Goal: Transaction & Acquisition: Purchase product/service

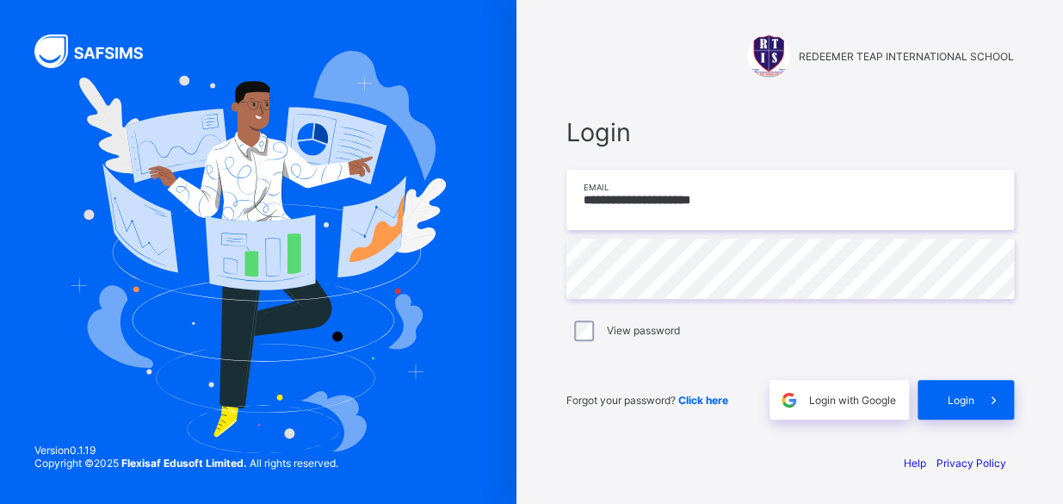
click at [735, 206] on input "**********" at bounding box center [790, 200] width 448 height 60
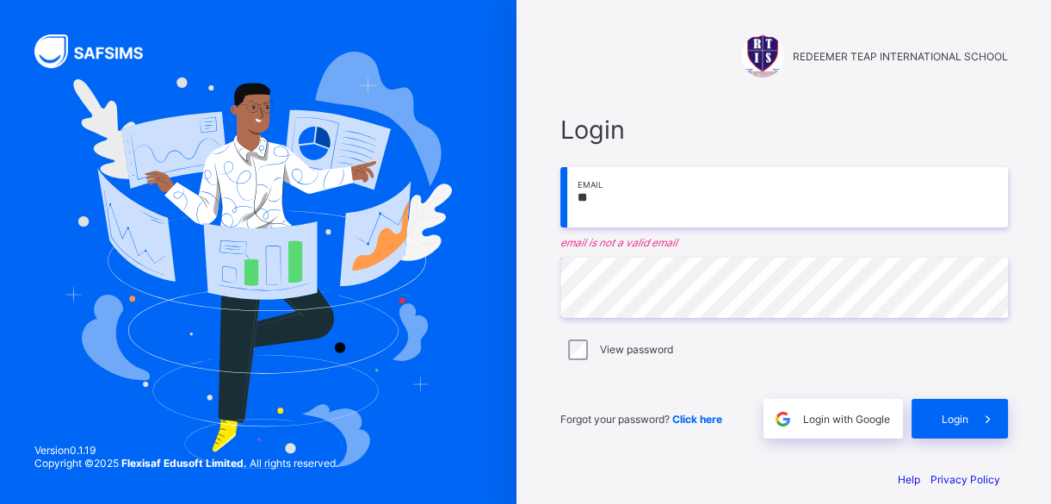
type input "*"
type input "**********"
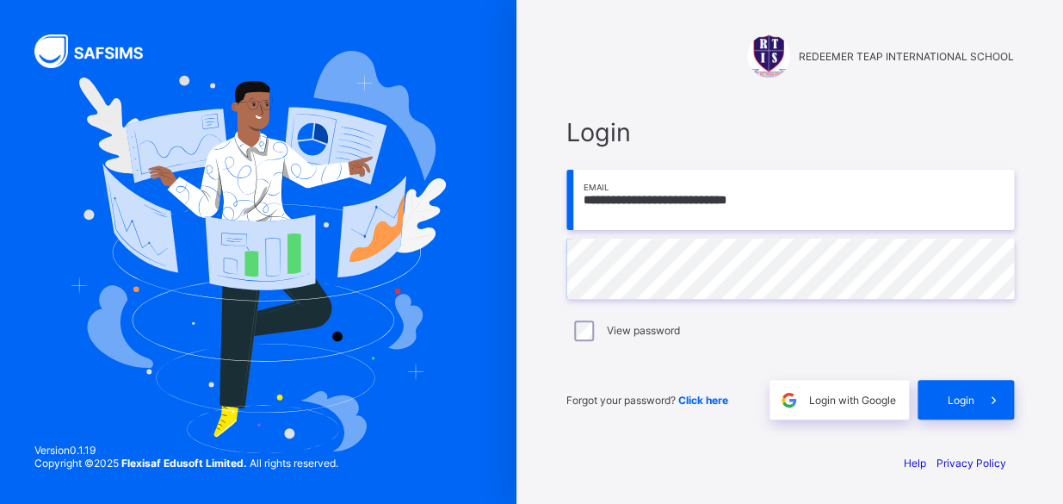
click at [893, 335] on div "View password" at bounding box center [790, 330] width 439 height 21
click at [949, 394] on span "Login" at bounding box center [961, 399] width 27 height 13
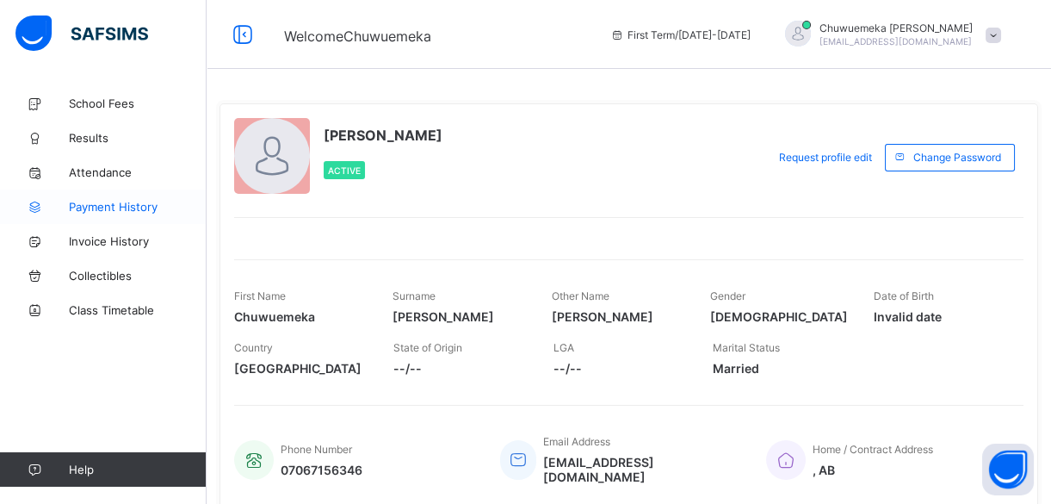
click at [121, 202] on span "Payment History" at bounding box center [138, 207] width 138 height 14
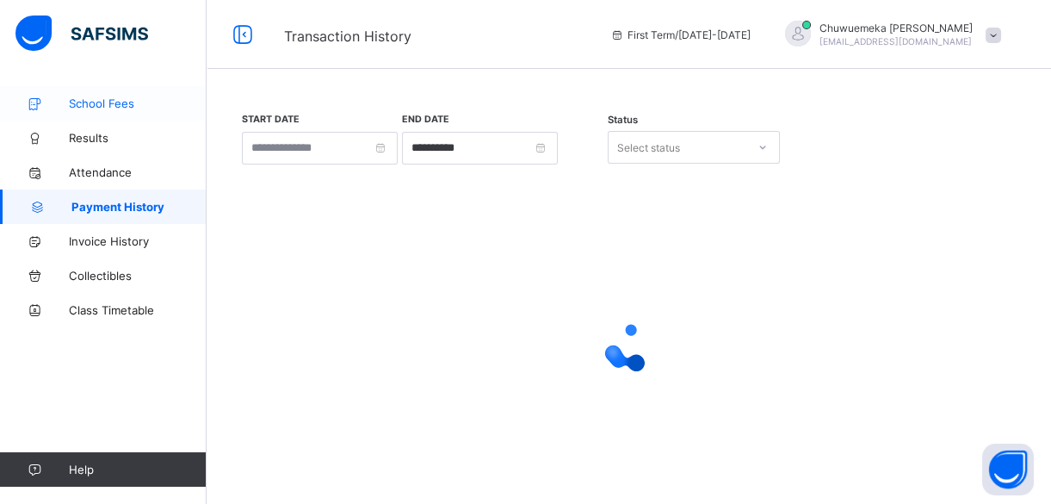
click at [95, 96] on span "School Fees" at bounding box center [138, 103] width 138 height 14
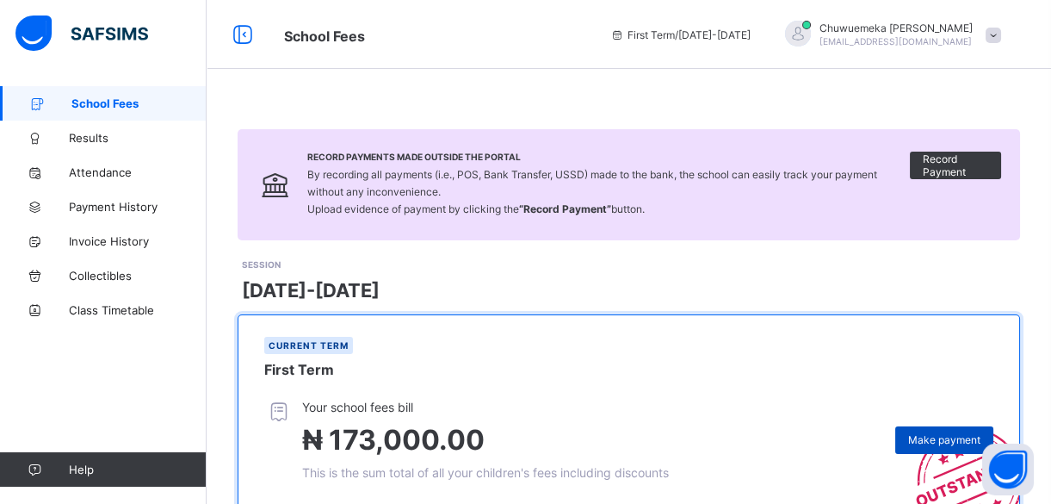
click at [942, 436] on span "Make payment" at bounding box center [944, 439] width 72 height 13
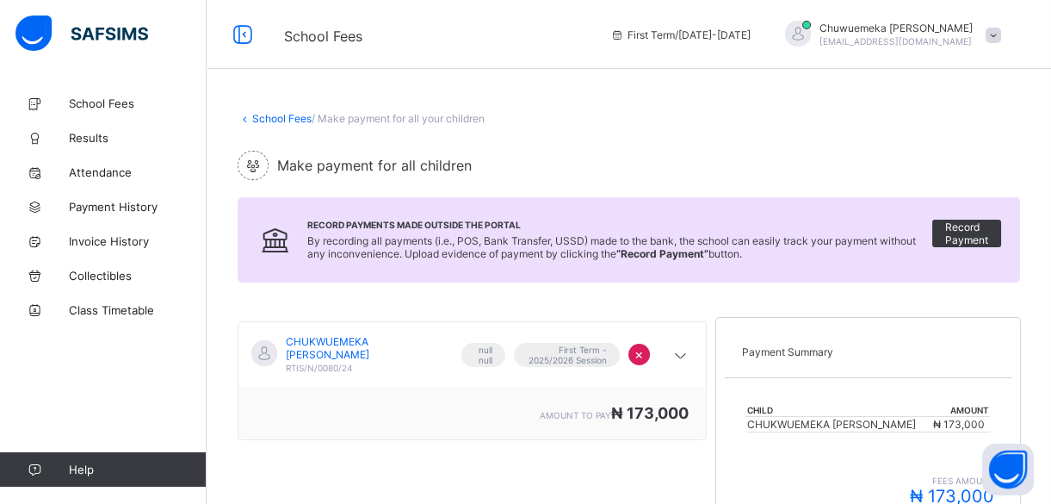
drag, startPoint x: 1041, startPoint y: 186, endPoint x: 1042, endPoint y: 224, distance: 37.9
click at [1042, 222] on div "School Fees / Make payment for all your children Make payment for all children …" at bounding box center [629, 419] width 844 height 666
drag, startPoint x: 1042, startPoint y: 226, endPoint x: 1049, endPoint y: 307, distance: 82.1
click at [1049, 307] on div "School Fees / Make payment for all your children Make payment for all children …" at bounding box center [629, 419] width 844 height 666
drag, startPoint x: 1049, startPoint y: 307, endPoint x: 912, endPoint y: 149, distance: 209.3
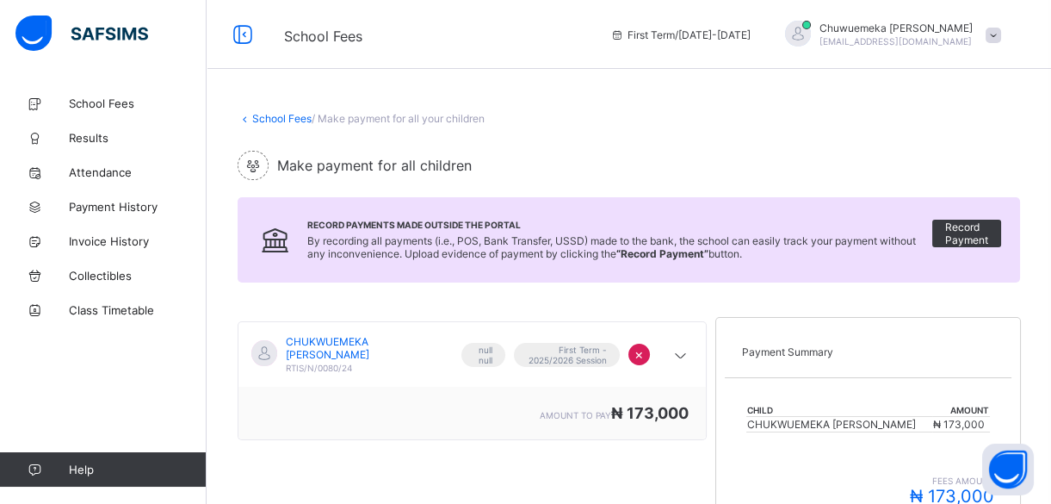
click at [912, 149] on div "School Fees / Make payment for all your children Make payment for all children …" at bounding box center [629, 419] width 844 height 666
drag, startPoint x: 1049, startPoint y: 108, endPoint x: 1049, endPoint y: 203, distance: 95.5
click at [1049, 203] on div "School Fees / Make payment for all your children Make payment for all children …" at bounding box center [629, 419] width 844 height 666
click at [1046, 461] on div "School Fees / Make payment for all your children Make payment for all children …" at bounding box center [629, 419] width 844 height 666
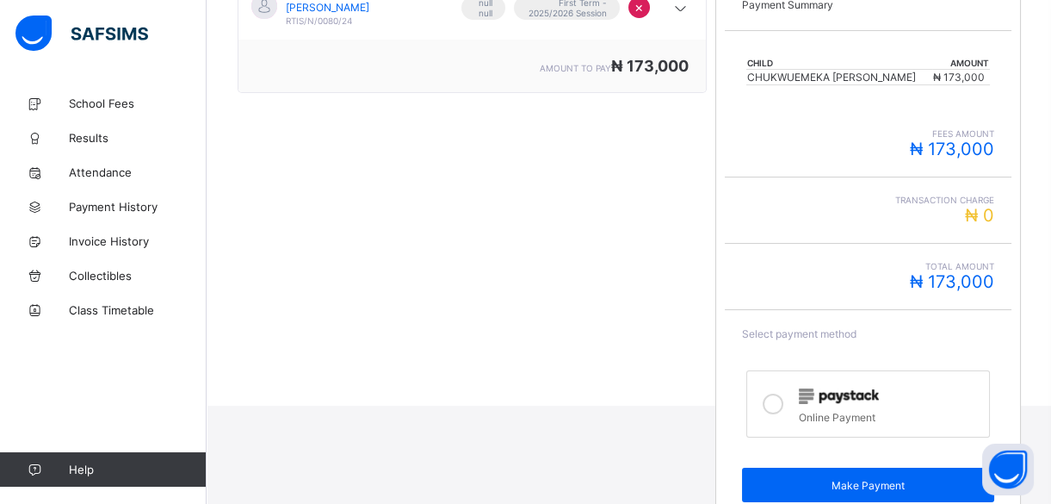
scroll to position [390, 0]
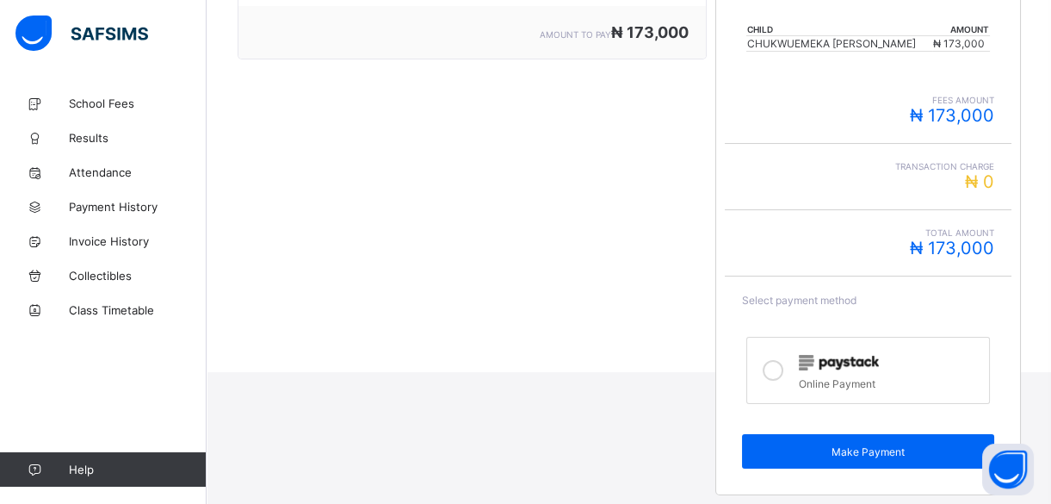
click at [781, 365] on icon at bounding box center [773, 370] width 21 height 21
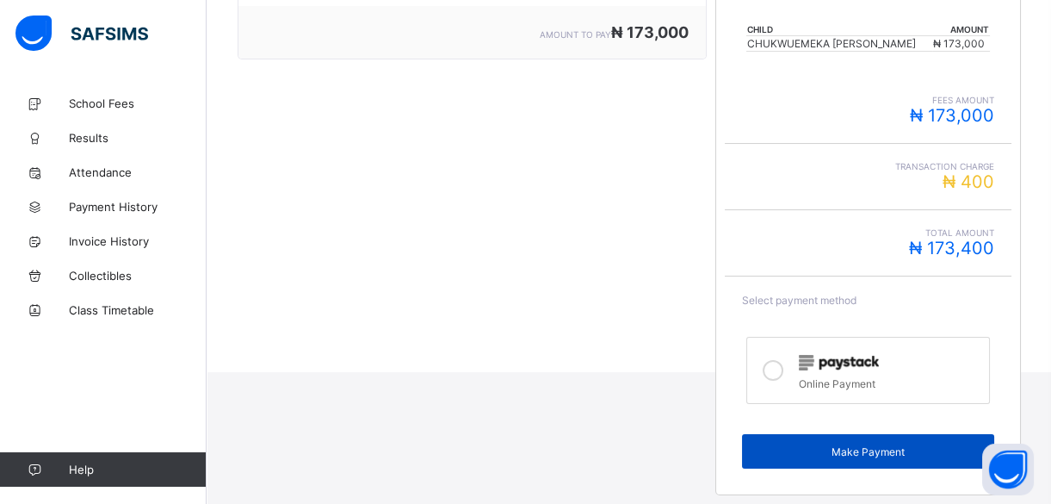
click at [867, 446] on span "Make Payment" at bounding box center [868, 451] width 226 height 13
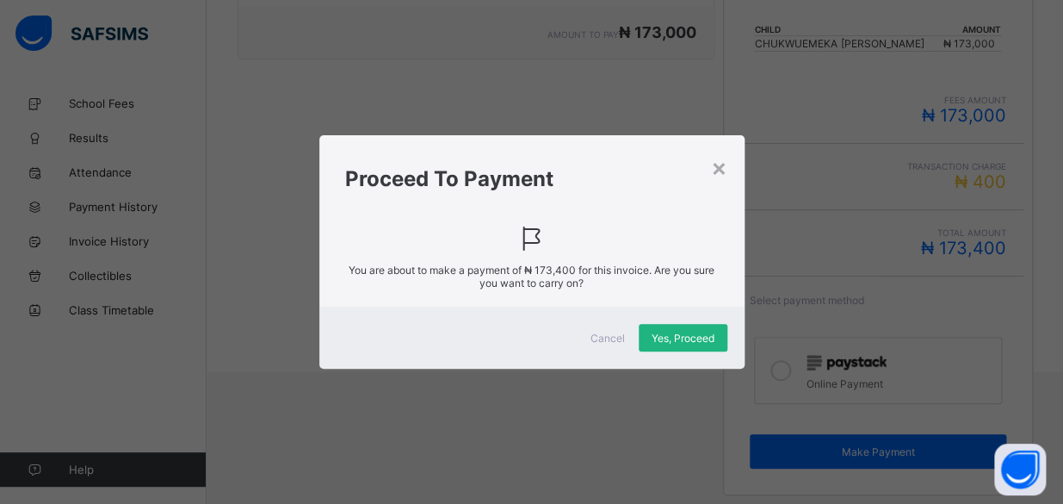
click at [655, 329] on div "Yes, Proceed" at bounding box center [683, 338] width 89 height 28
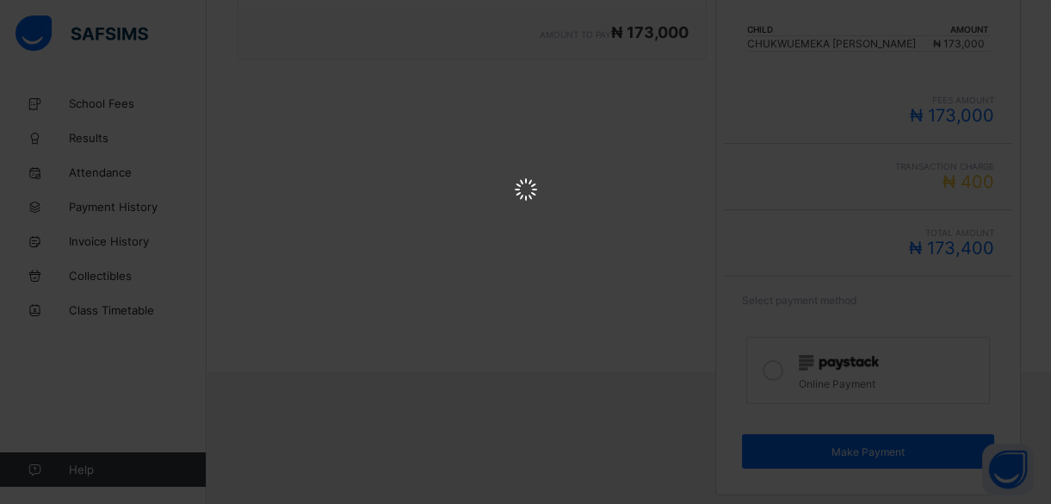
scroll to position [0, 0]
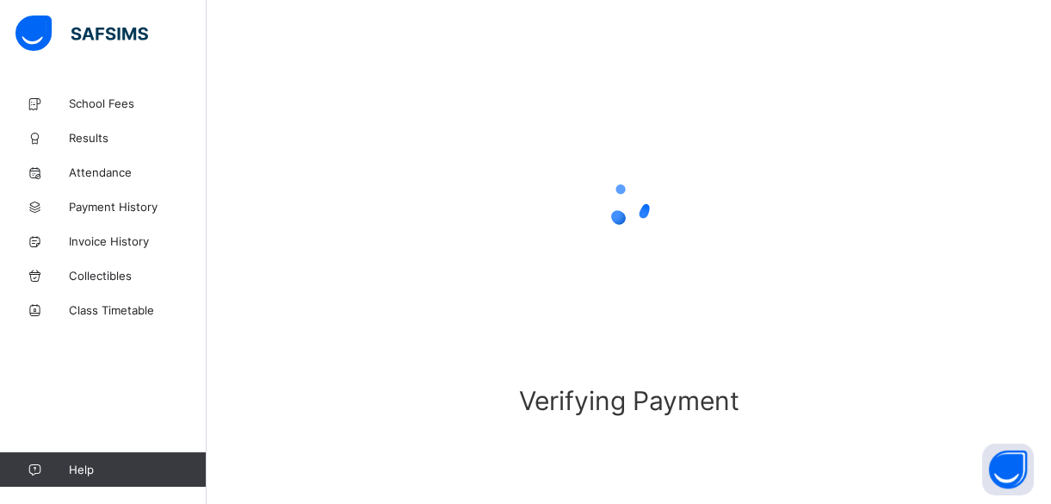
scroll to position [137, 0]
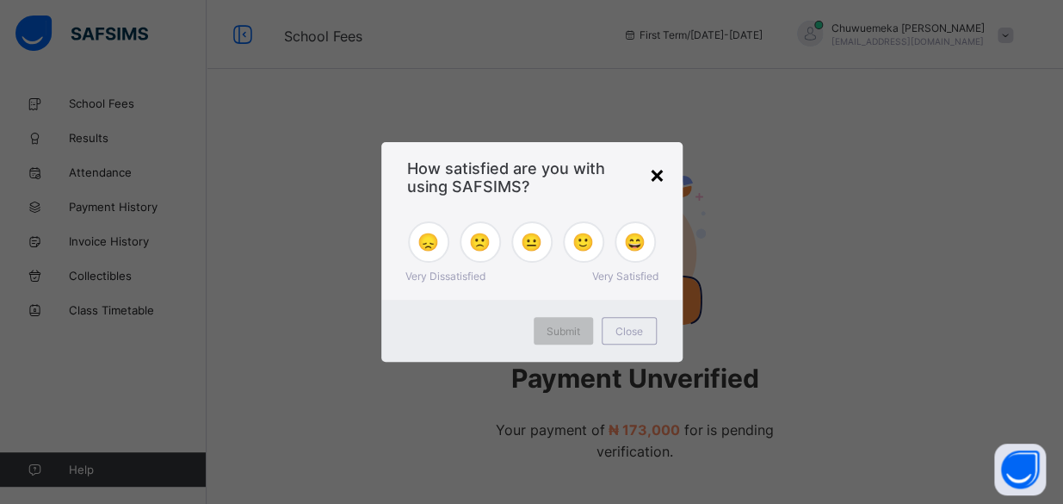
click at [649, 171] on div "×" at bounding box center [657, 173] width 16 height 29
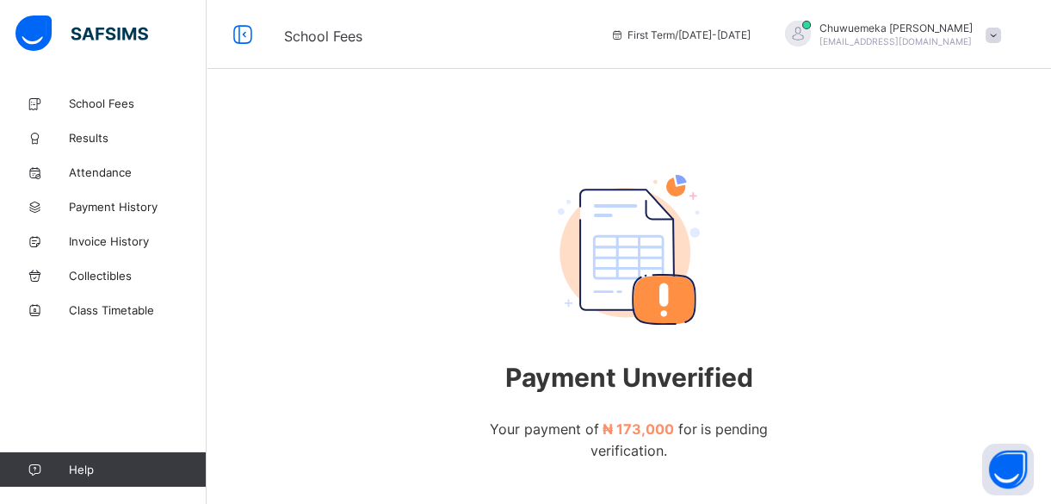
click at [1001, 30] on span at bounding box center [993, 35] width 15 height 15
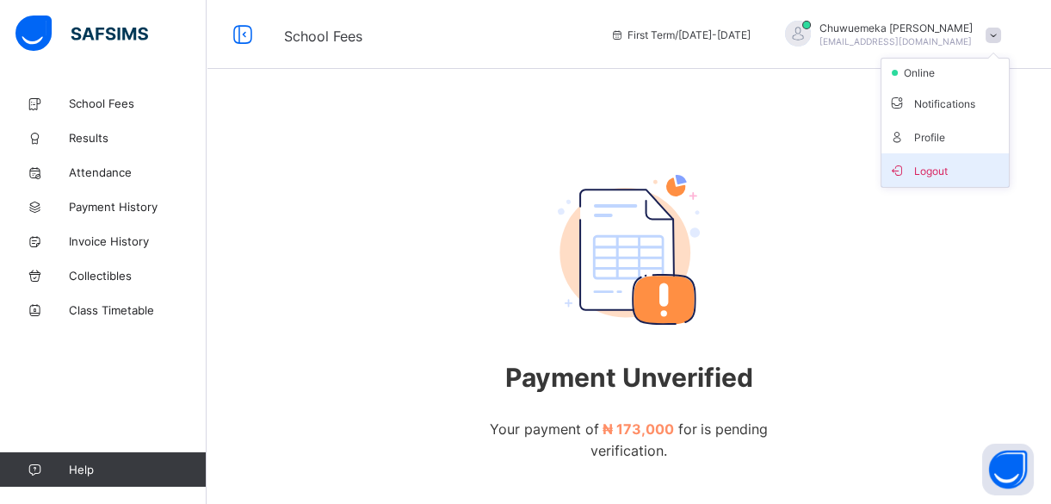
click at [947, 168] on span "Logout" at bounding box center [945, 170] width 114 height 20
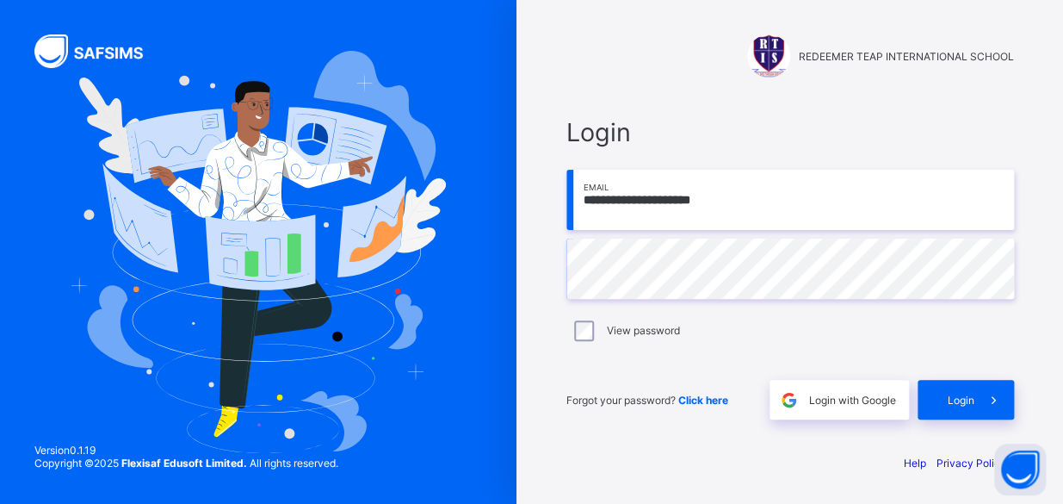
click at [747, 205] on input "**********" at bounding box center [790, 200] width 448 height 60
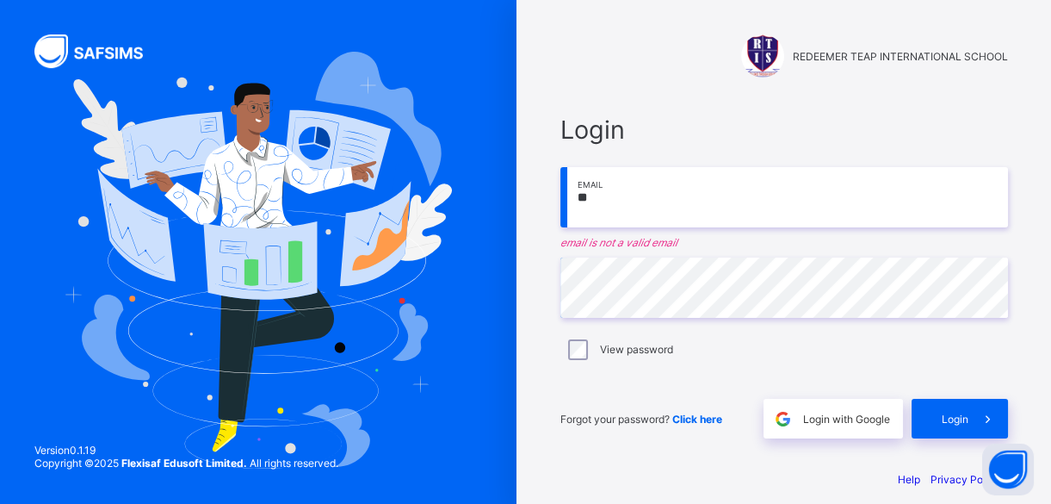
type input "*"
type input "**********"
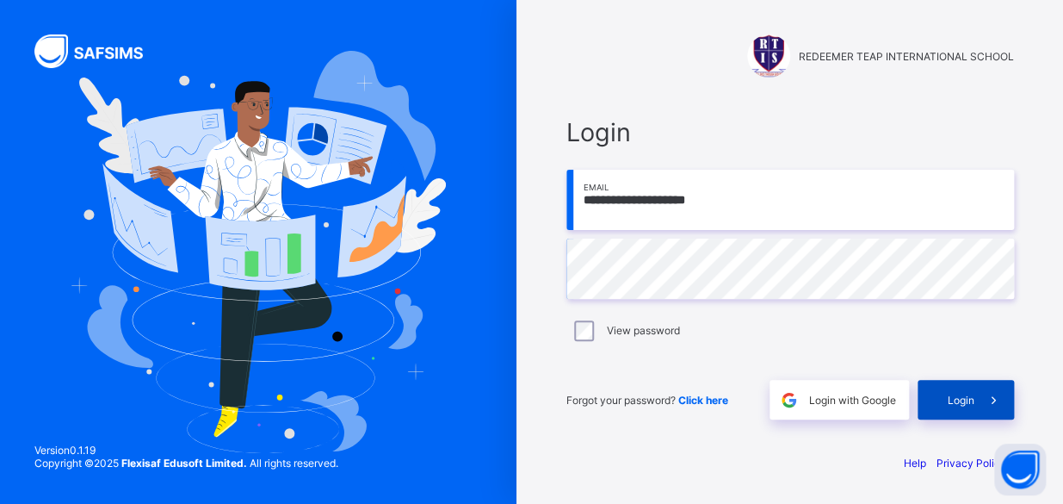
click at [953, 391] on div "Login" at bounding box center [966, 400] width 96 height 40
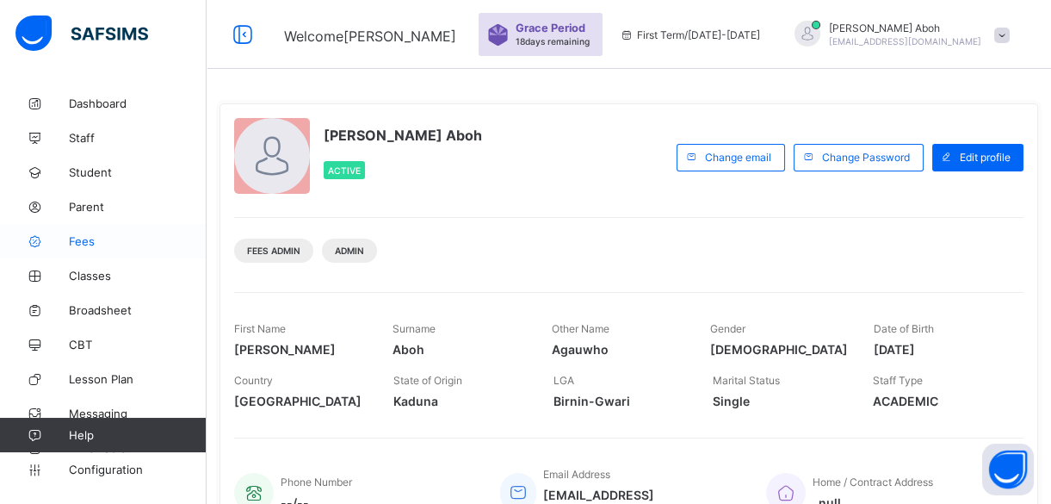
click at [91, 242] on span "Fees" at bounding box center [138, 241] width 138 height 14
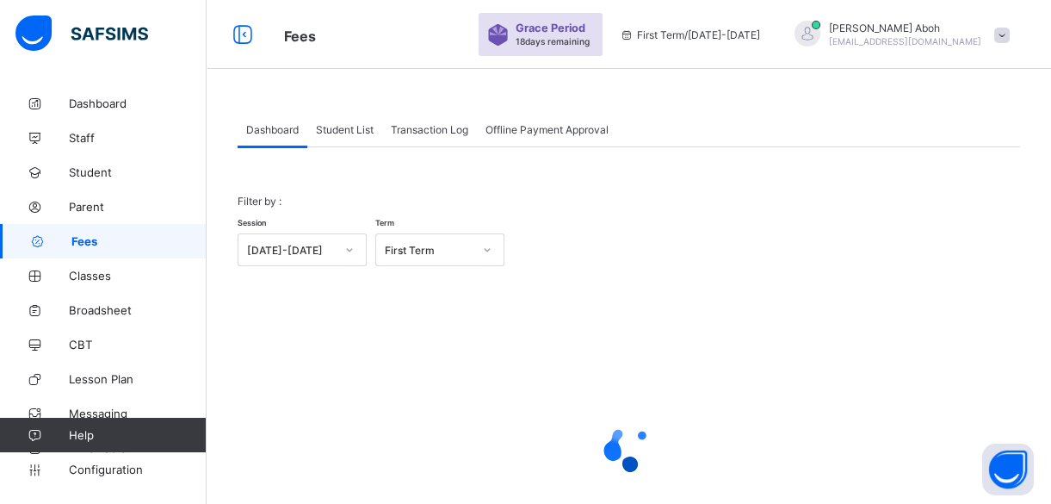
click at [349, 124] on span "Student List" at bounding box center [345, 129] width 58 height 13
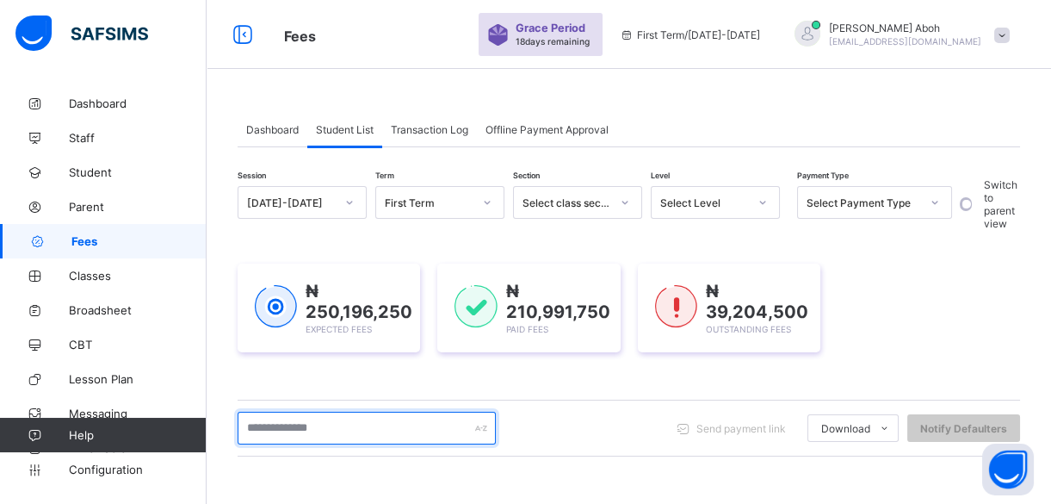
click at [263, 426] on input "text" at bounding box center [367, 427] width 258 height 33
type input "*******"
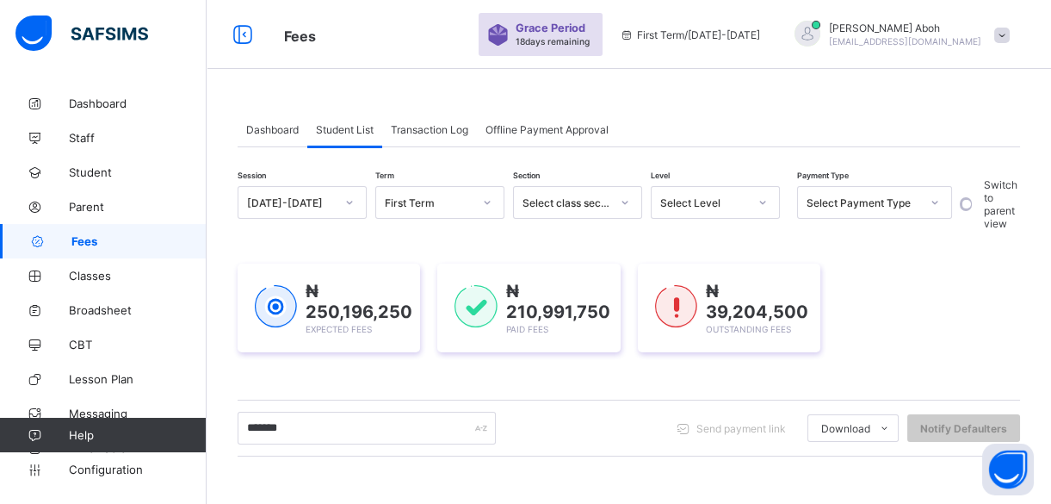
click at [1049, 192] on div "Dashboard Student List Transaction Log Offline Payment Approval Student List Mo…" at bounding box center [629, 455] width 844 height 739
click at [850, 329] on div "₦ 250,196,250 Expected Fees ₦ 210,991,750 Paid Fees ₦ 39,204,500 Outstanding Fe…" at bounding box center [629, 307] width 782 height 89
click at [355, 393] on div "Session 2025-2026 Term First Term Section Select class section Level Select Lev…" at bounding box center [629, 492] width 782 height 613
drag, startPoint x: 348, startPoint y: 391, endPoint x: 337, endPoint y: 393, distance: 11.3
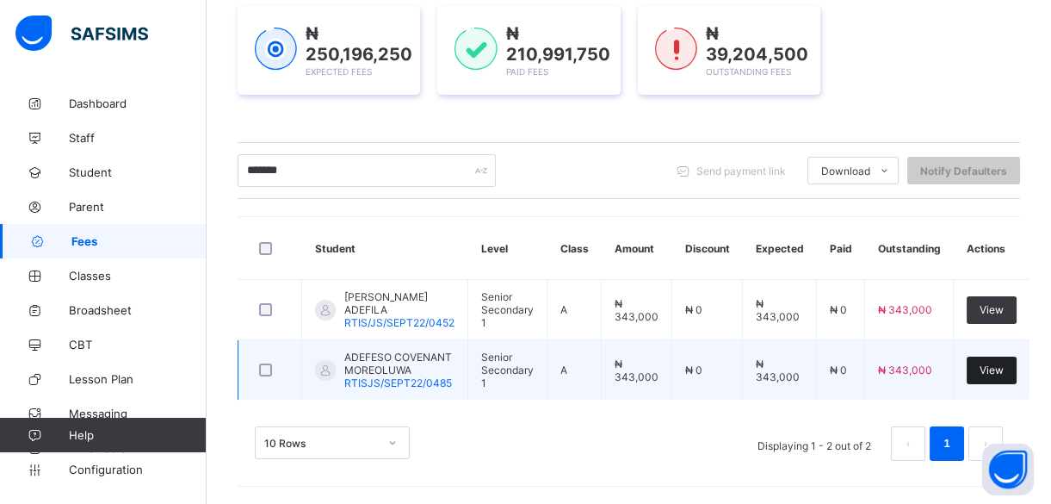
click at [990, 377] on div "View" at bounding box center [992, 370] width 50 height 28
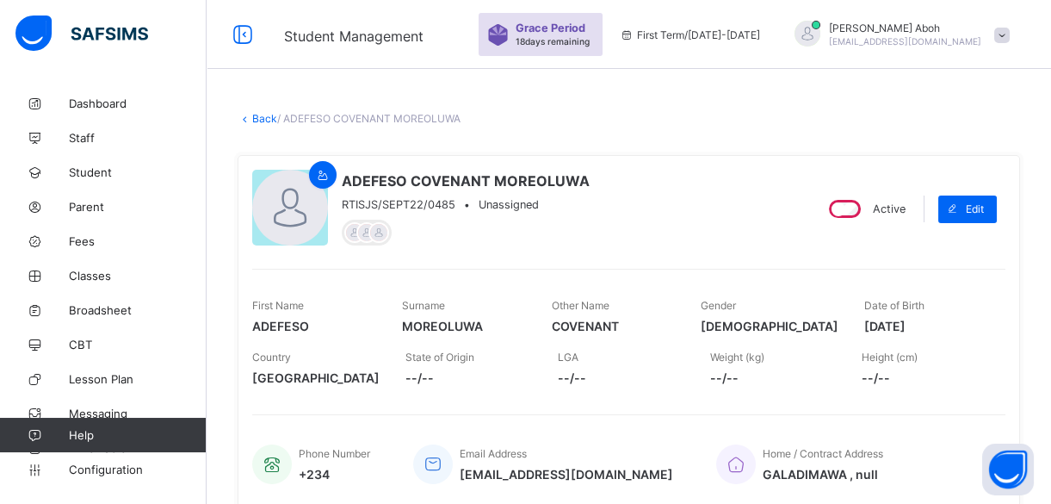
click at [1010, 30] on span at bounding box center [1001, 35] width 15 height 15
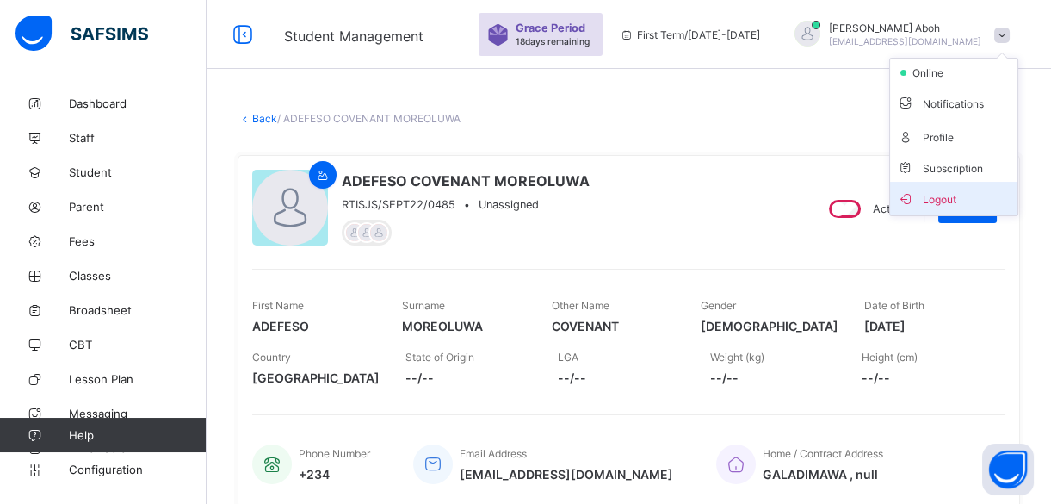
click at [951, 196] on span "Logout" at bounding box center [954, 199] width 114 height 20
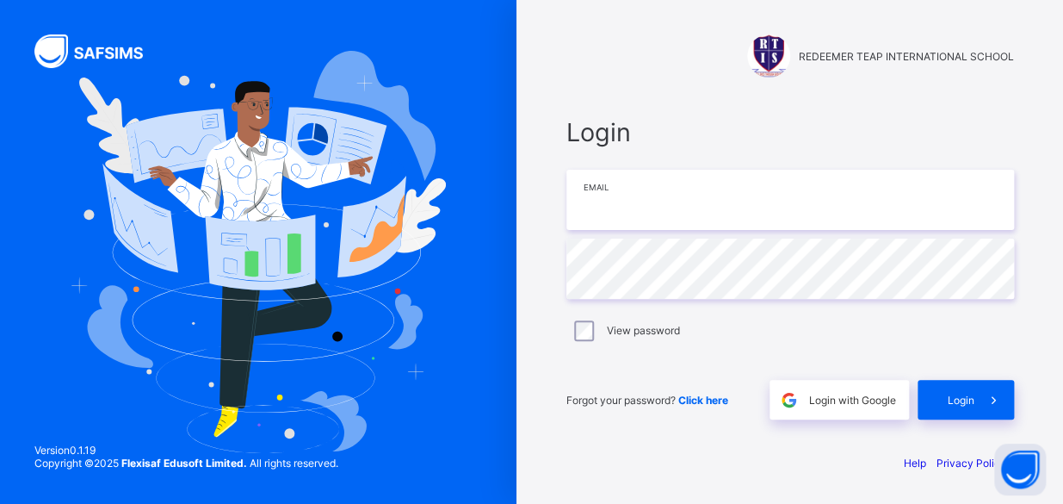
type input "**********"
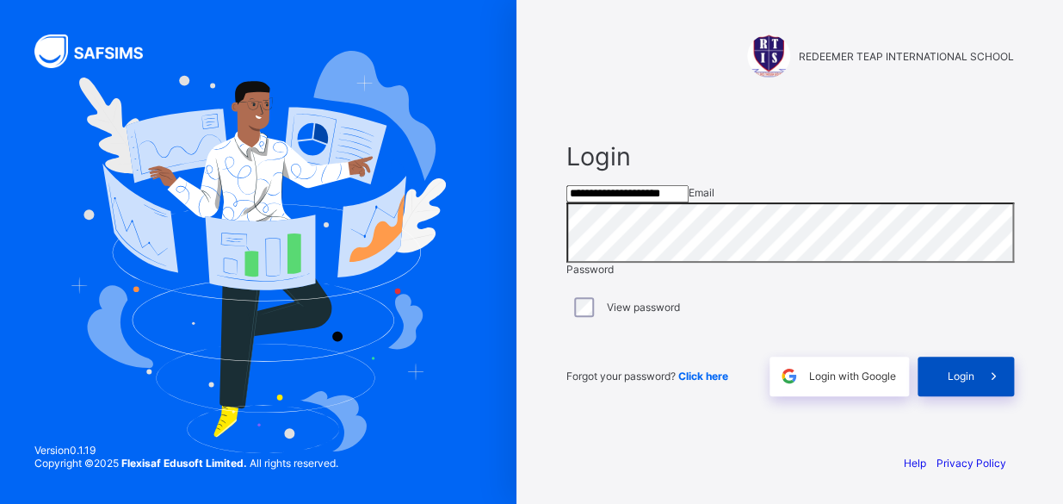
click at [969, 382] on span "Login" at bounding box center [961, 375] width 27 height 13
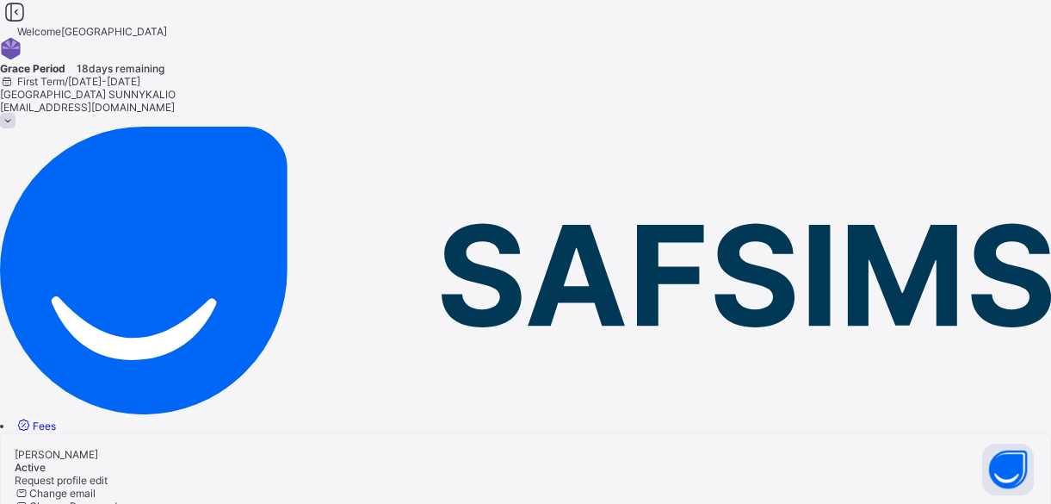
click at [56, 419] on span "Fees" at bounding box center [44, 425] width 23 height 13
click at [58, 446] on span "Student List" at bounding box center [29, 452] width 58 height 13
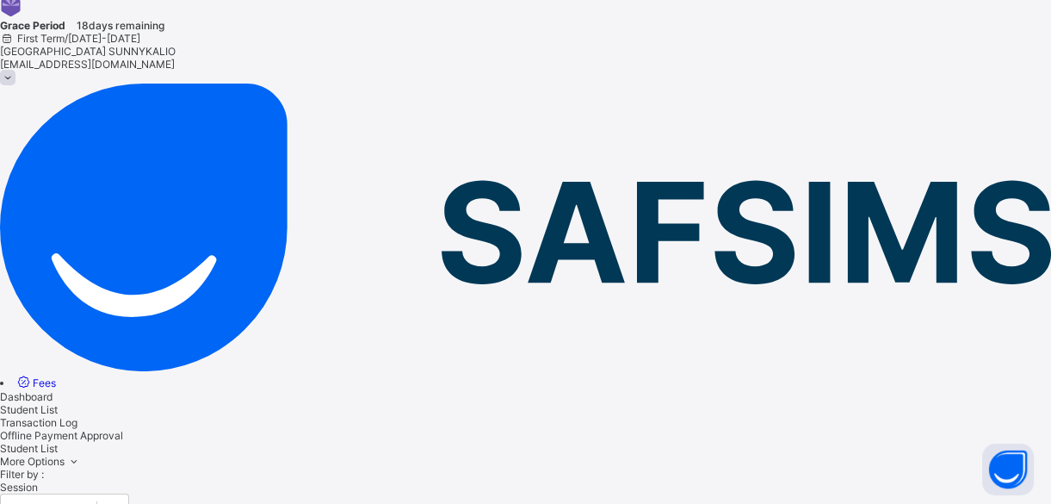
scroll to position [234, 0]
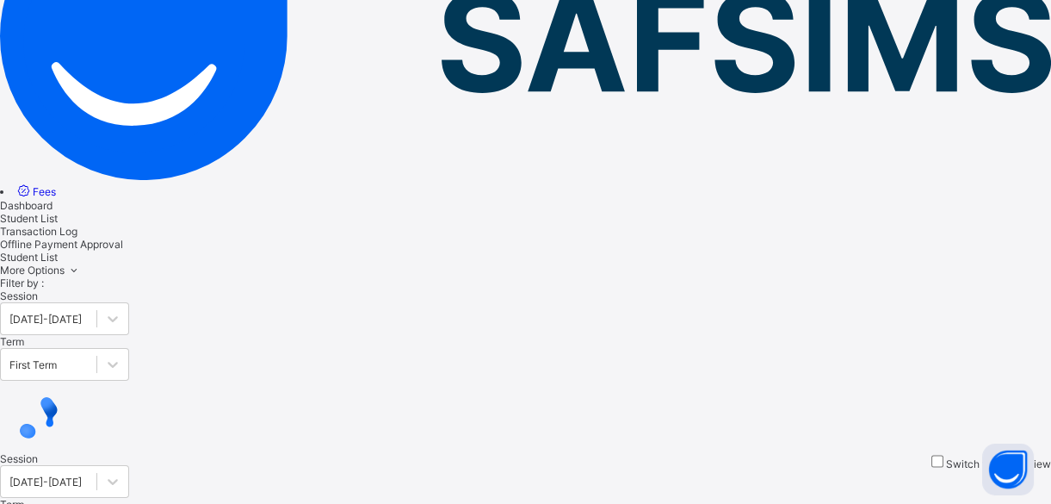
type input "*****"
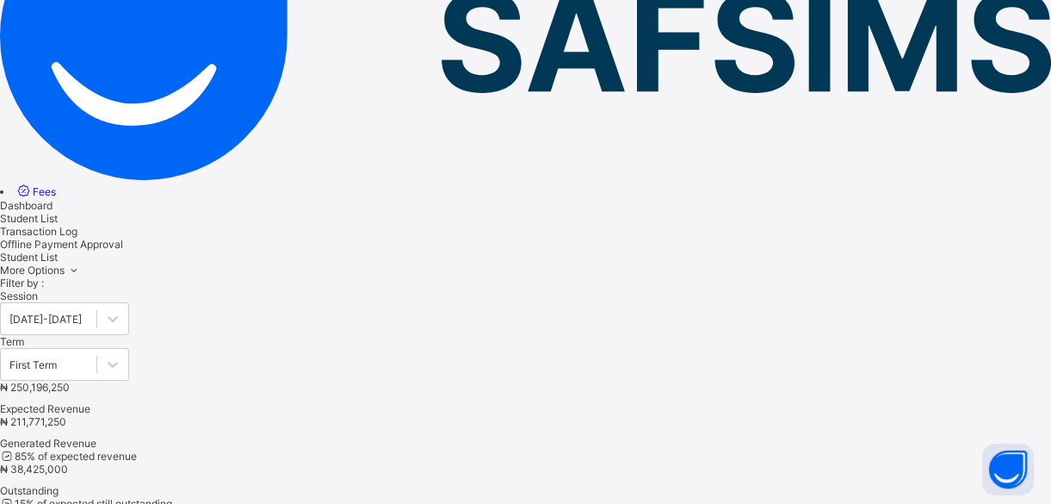
drag, startPoint x: 417, startPoint y: 60, endPoint x: 260, endPoint y: 144, distance: 177.5
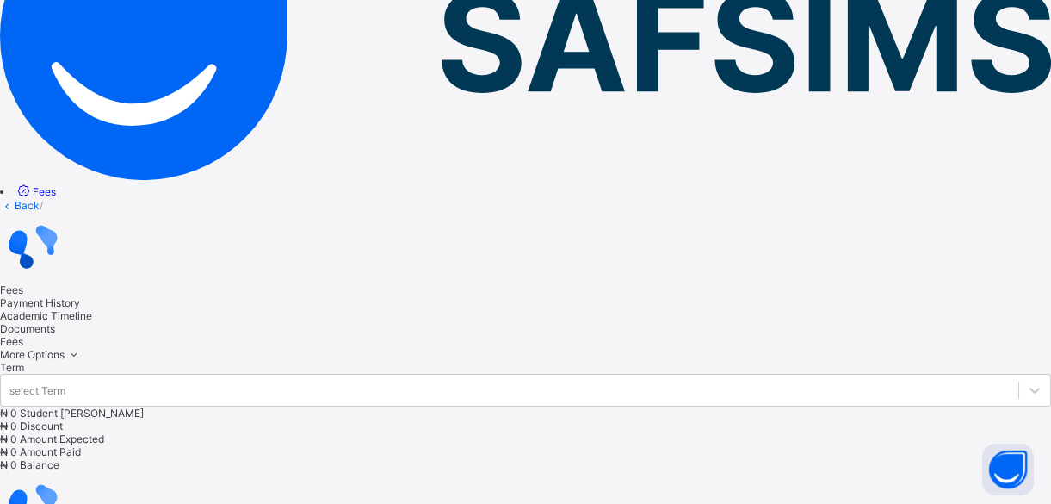
click at [80, 296] on span "Payment History" at bounding box center [40, 302] width 80 height 13
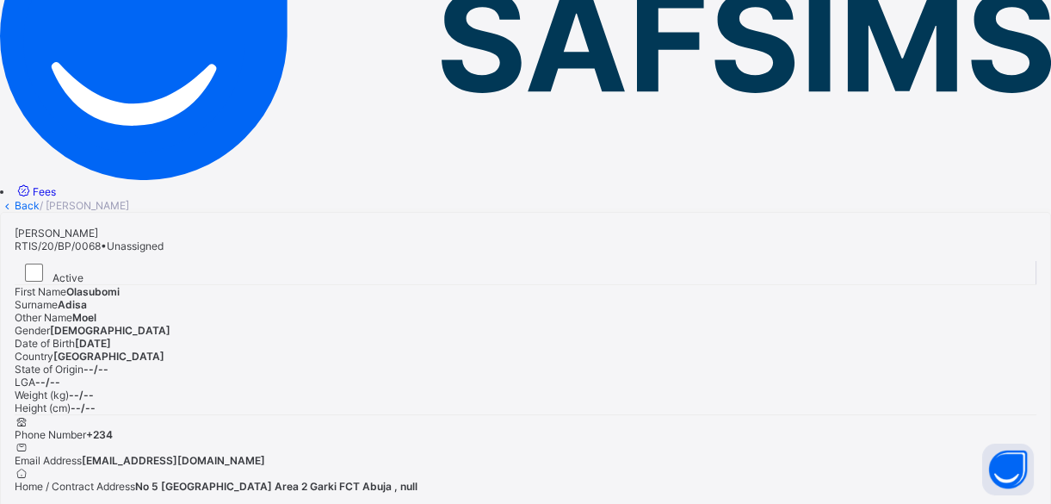
scroll to position [324, 0]
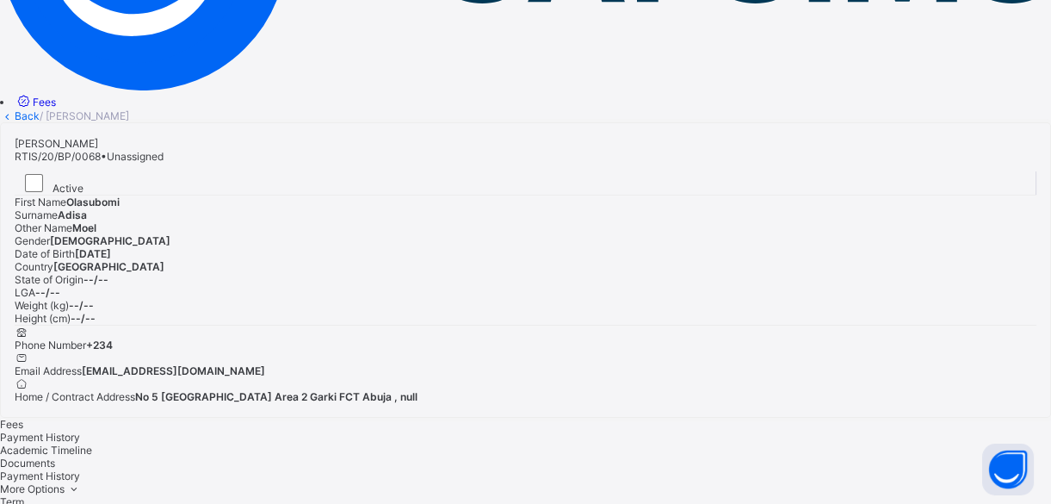
click at [56, 102] on span "Fees" at bounding box center [44, 102] width 23 height 13
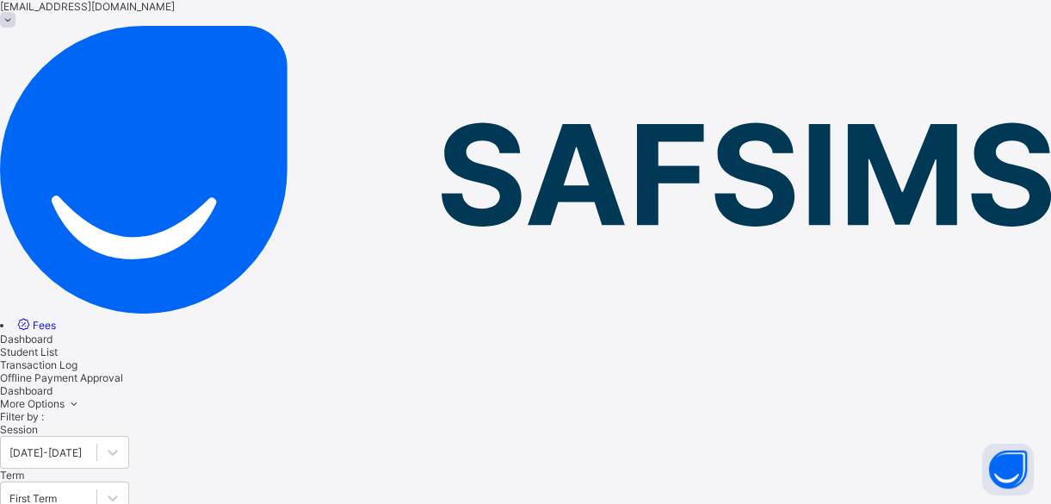
scroll to position [69, 0]
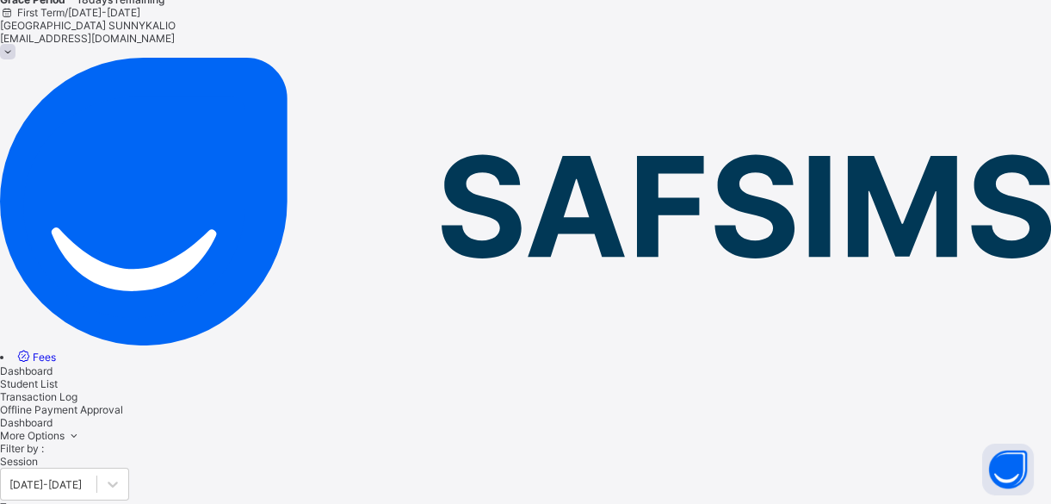
click at [58, 377] on span "Student List" at bounding box center [29, 383] width 58 height 13
type input "*****"
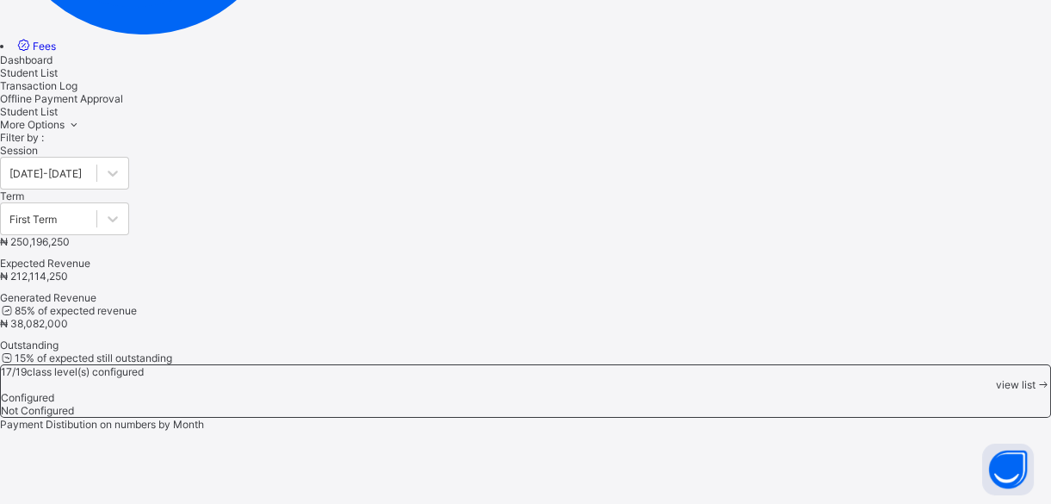
scroll to position [382, 0]
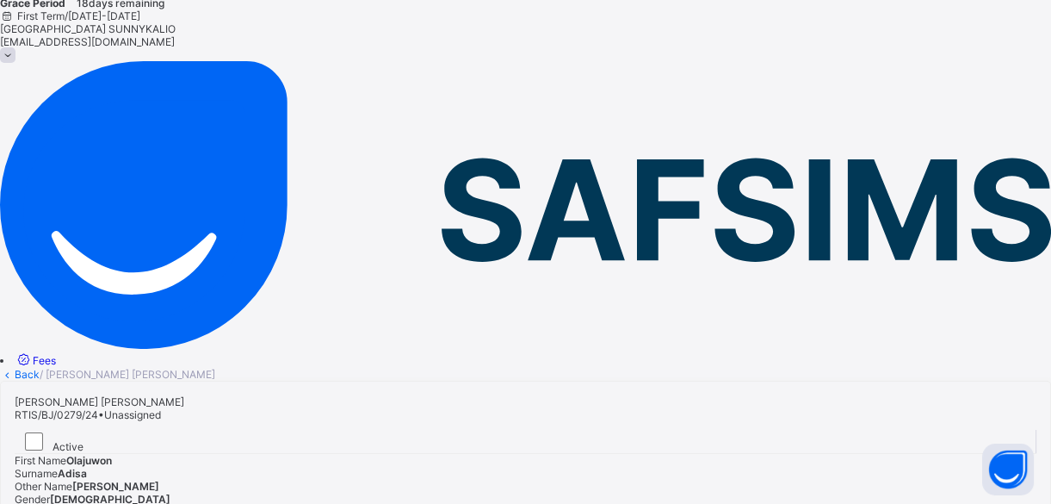
scroll to position [314, 0]
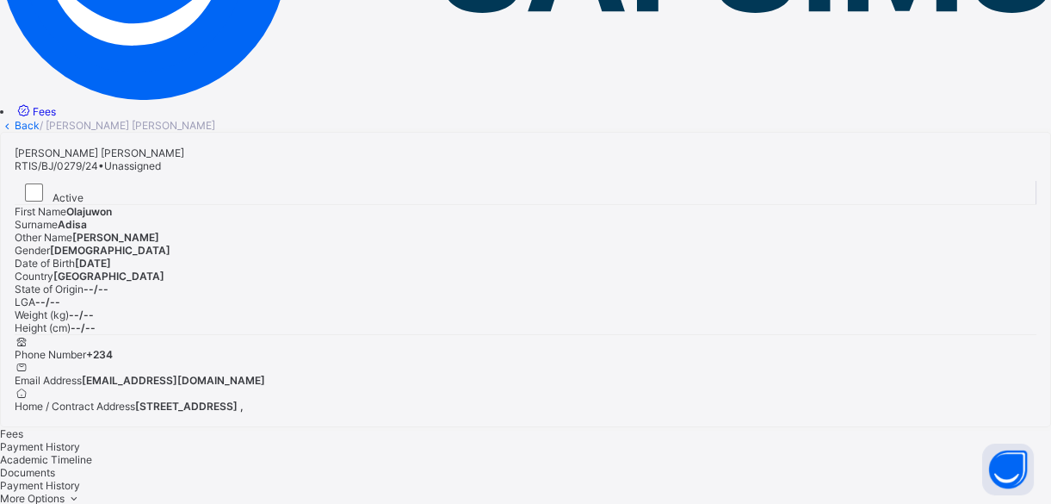
click at [56, 105] on span "Fees" at bounding box center [44, 111] width 23 height 13
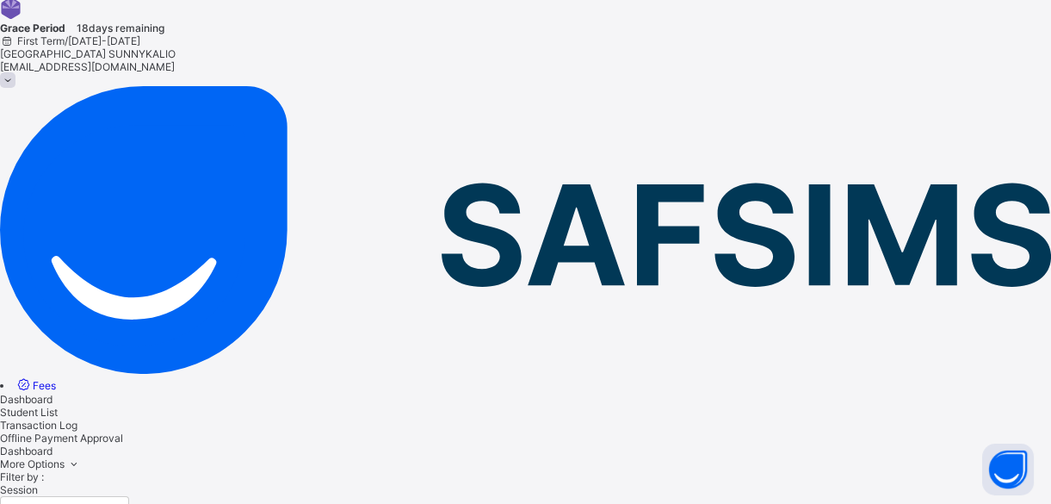
scroll to position [38, 0]
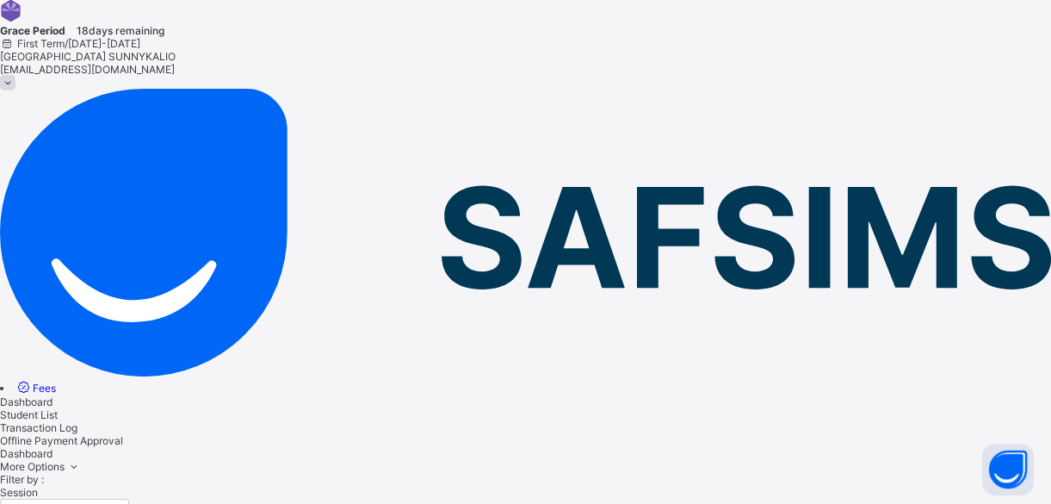
click at [58, 408] on span "Student List" at bounding box center [29, 414] width 58 height 13
type input "*****"
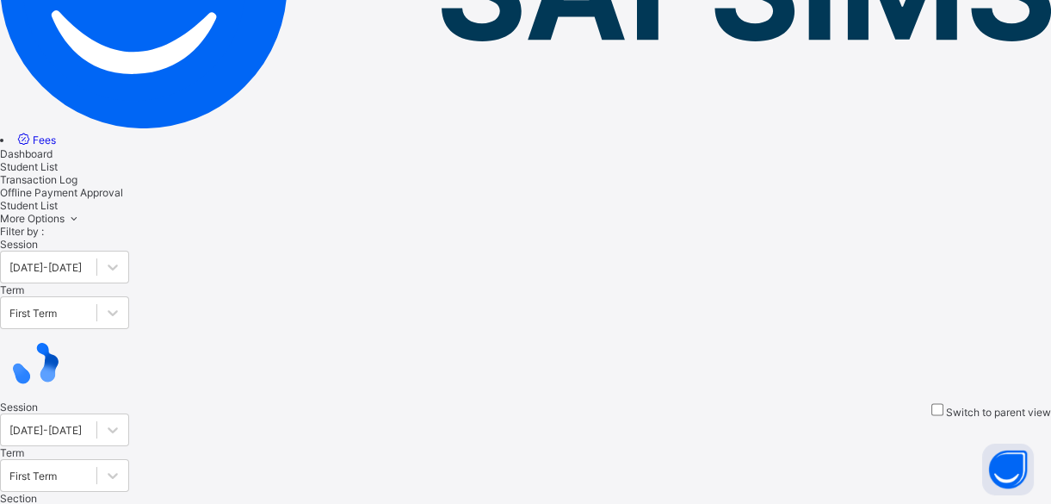
scroll to position [319, 0]
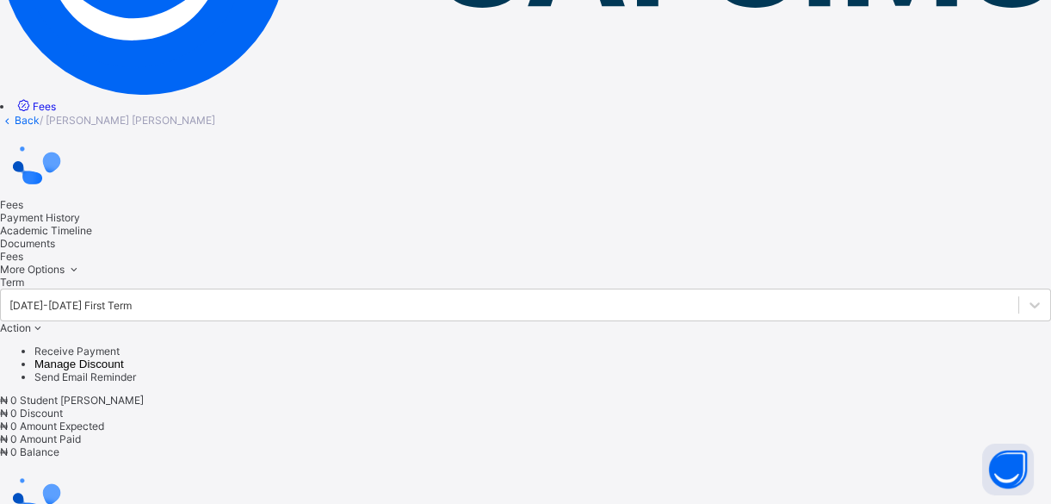
scroll to position [162, 0]
